Goal: Check status: Check status

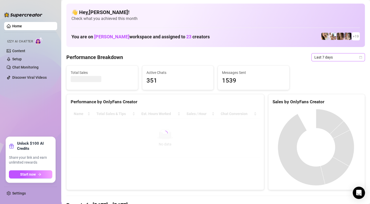
click at [343, 58] on span "Last 7 days" at bounding box center [337, 57] width 47 height 8
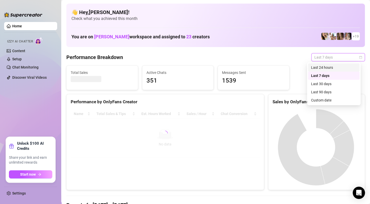
click at [342, 66] on div "Last 24 hours" at bounding box center [333, 68] width 45 height 6
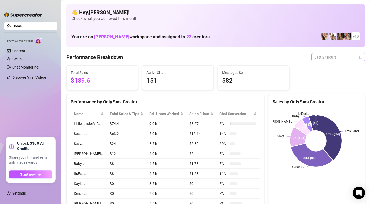
click at [341, 59] on span "Last 24 hours" at bounding box center [337, 57] width 47 height 8
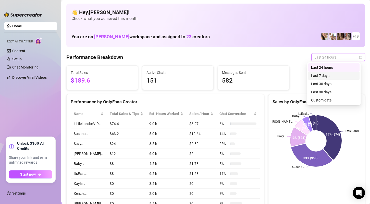
click at [341, 75] on div "Last 7 days" at bounding box center [333, 76] width 45 height 6
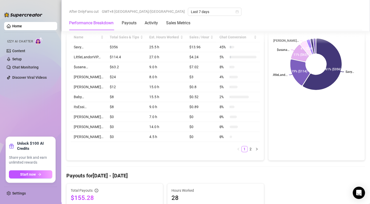
scroll to position [153, 0]
